Goal: Book appointment/travel/reservation

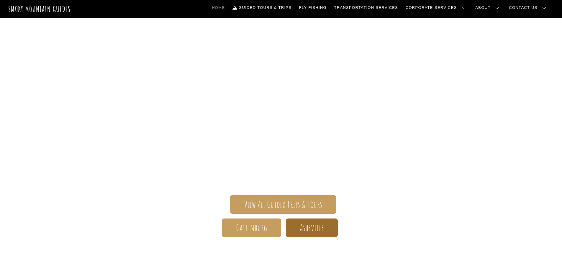
click at [303, 225] on span "Asheville" at bounding box center [312, 228] width 24 height 6
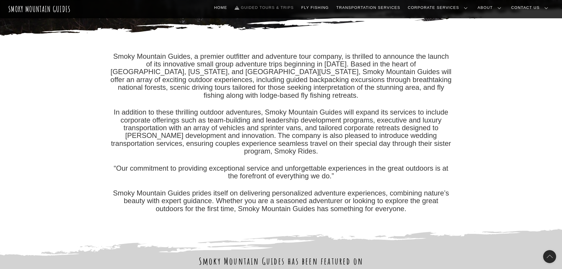
scroll to position [59, 0]
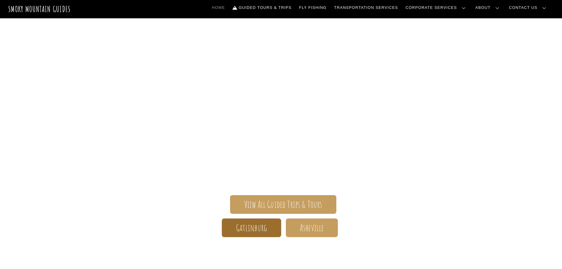
click at [255, 229] on span "Gatlinburg" at bounding box center [251, 228] width 31 height 6
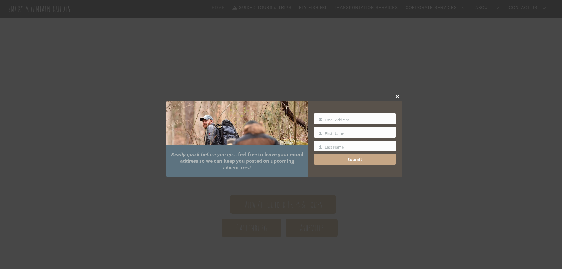
click at [398, 97] on span at bounding box center [397, 97] width 9 height 4
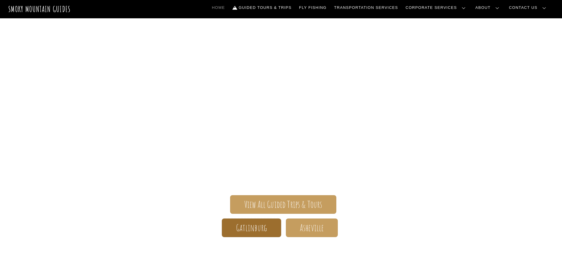
click at [264, 229] on span "Gatlinburg" at bounding box center [251, 228] width 31 height 6
click at [257, 231] on span "Gatlinburg" at bounding box center [251, 228] width 31 height 6
click at [256, 233] on link "Gatlinburg" at bounding box center [251, 227] width 59 height 19
